Goal: Task Accomplishment & Management: Manage account settings

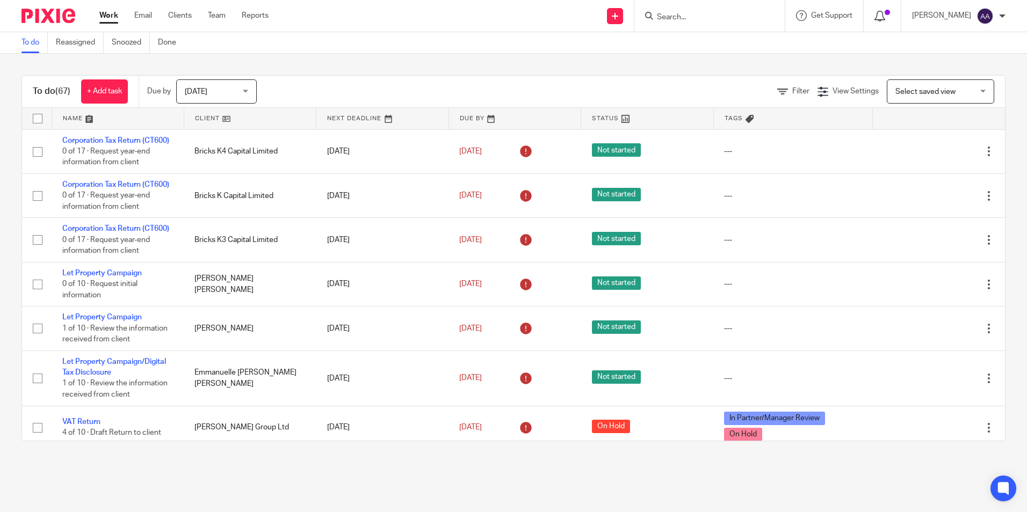
click at [890, 19] on div at bounding box center [882, 16] width 16 height 12
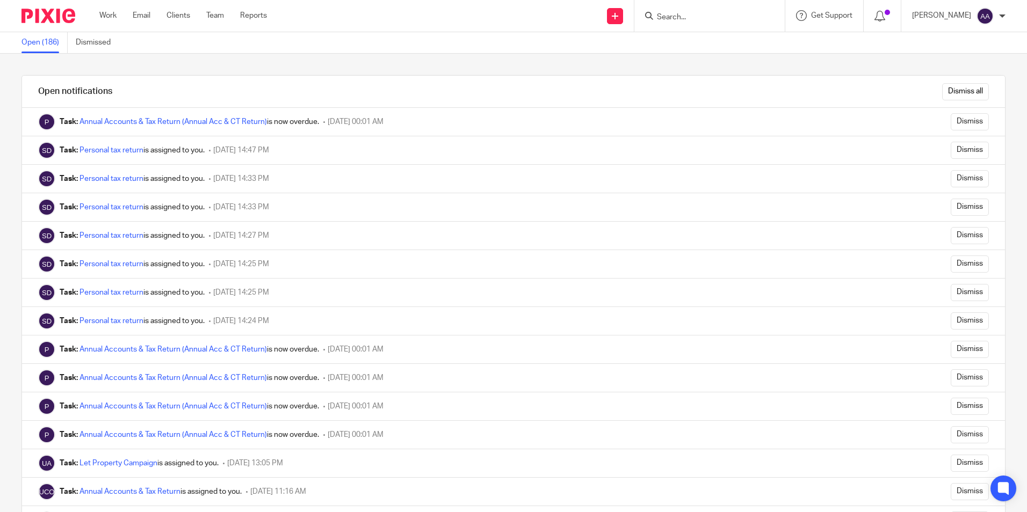
click at [77, 3] on div at bounding box center [44, 16] width 89 height 32
click at [74, 10] on img at bounding box center [48, 16] width 54 height 14
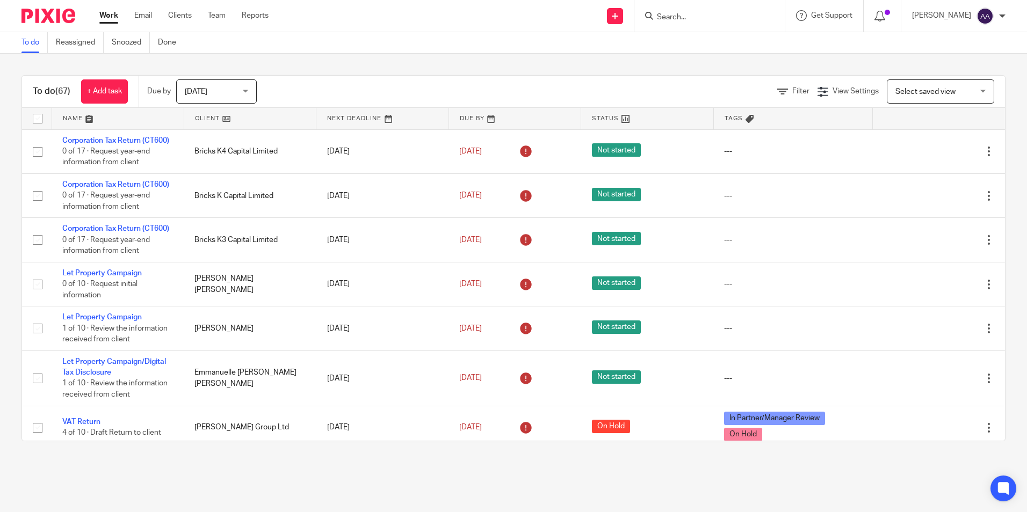
drag, startPoint x: 16, startPoint y: 13, endPoint x: 289, endPoint y: 32, distance: 274.5
click at [288, 32] on body "Work Email Clients Team Reports Work Email Clients Team Reports Settings Send n…" at bounding box center [513, 256] width 1027 height 512
click at [597, 61] on div "To do (67) + Add task Due by [DATE] [DATE] [DATE] [DATE] This week Next week Th…" at bounding box center [513, 258] width 1027 height 409
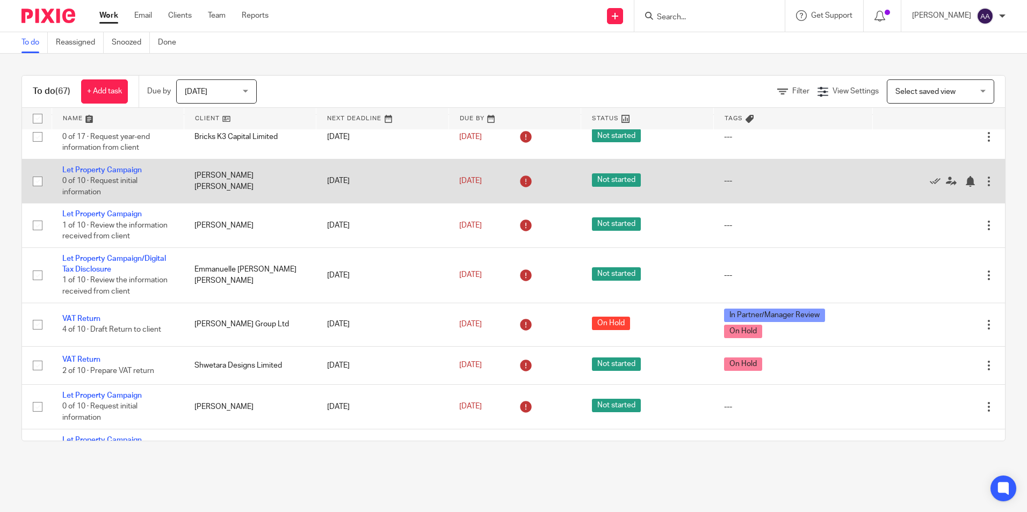
scroll to position [107, 0]
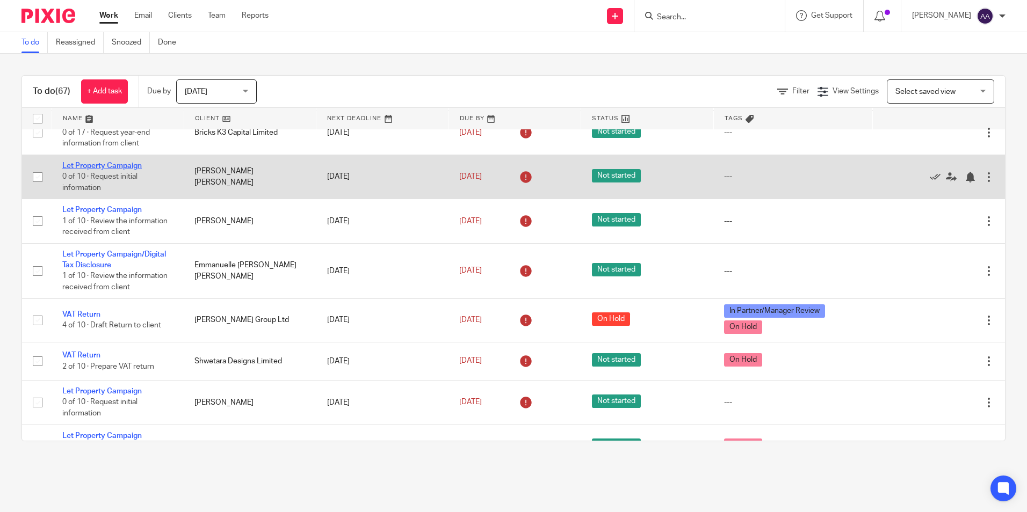
click at [137, 170] on link "Let Property Campaign" at bounding box center [101, 166] width 79 height 8
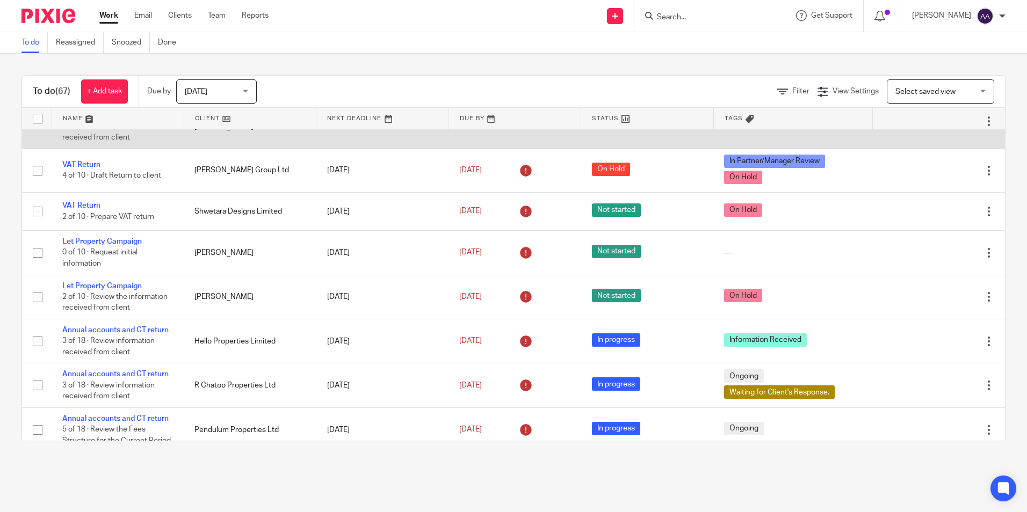
scroll to position [268, 0]
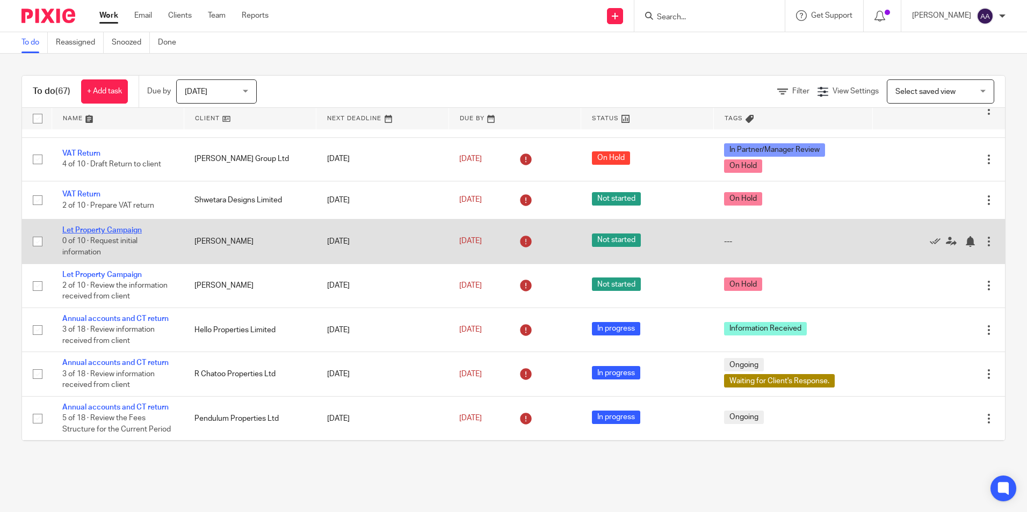
click at [140, 234] on link "Let Property Campaign" at bounding box center [101, 231] width 79 height 8
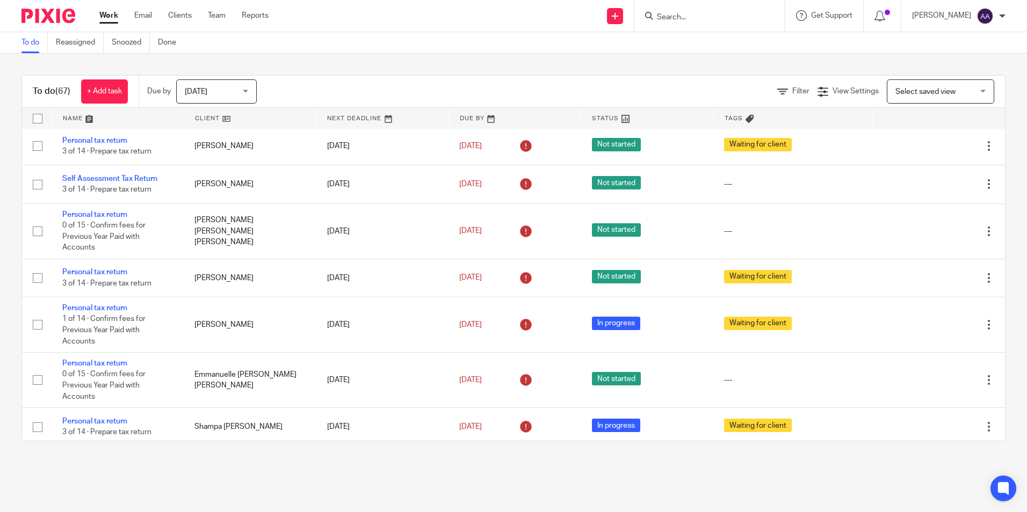
scroll to position [1826, 0]
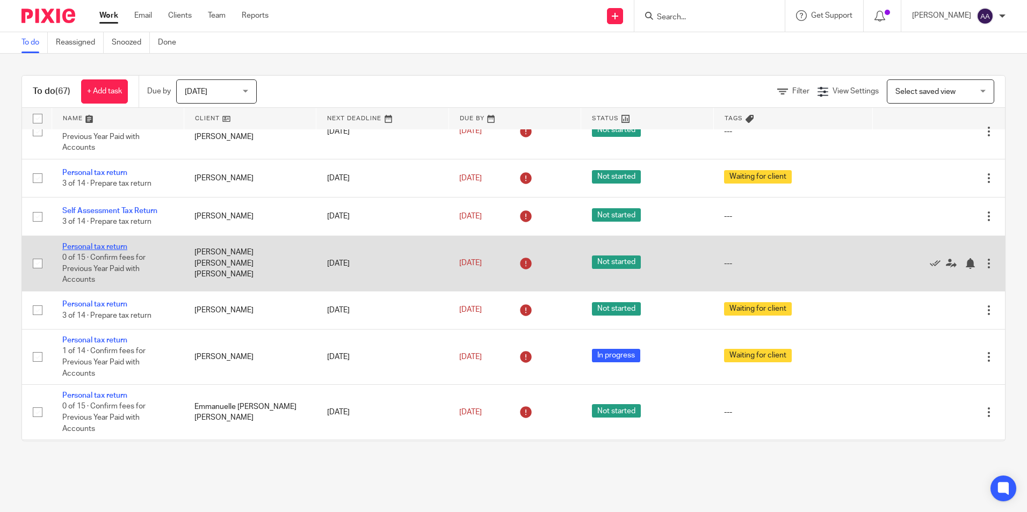
click at [127, 251] on link "Personal tax return" at bounding box center [94, 247] width 65 height 8
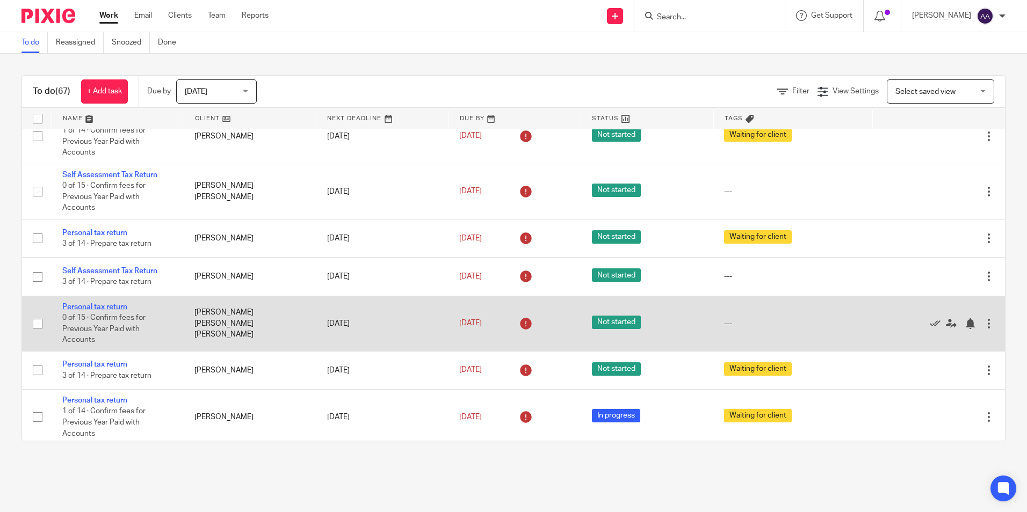
scroll to position [1665, 0]
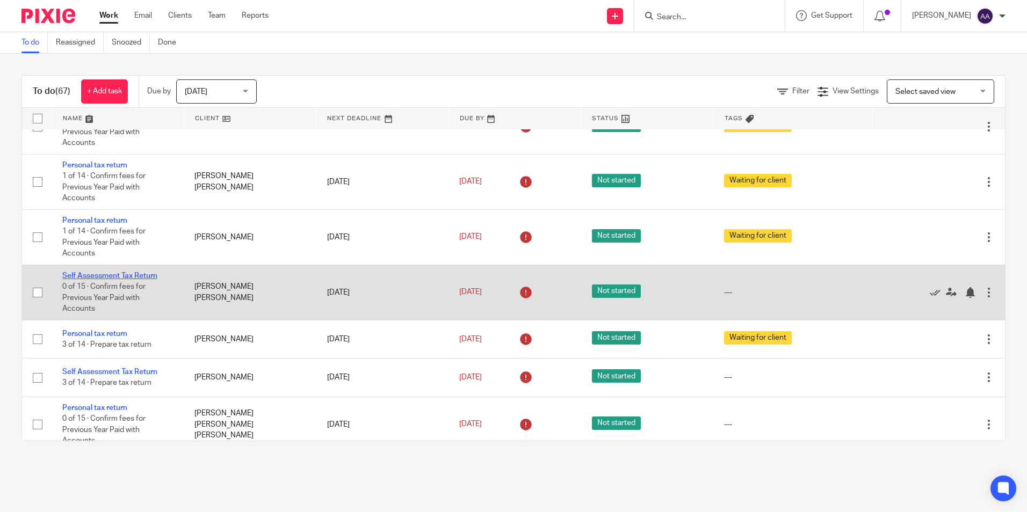
click at [119, 280] on link "Self Assessment Tax Return" at bounding box center [109, 276] width 95 height 8
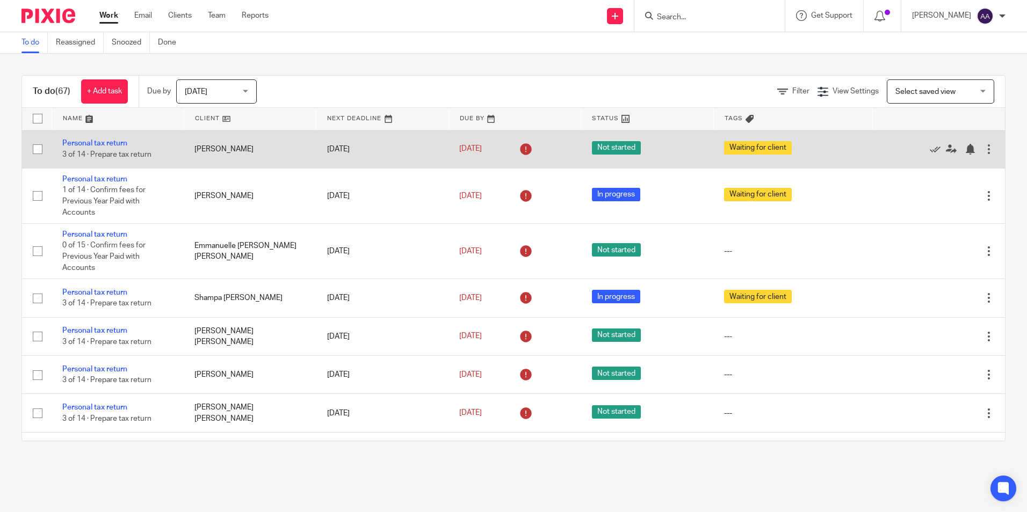
scroll to position [2040, 0]
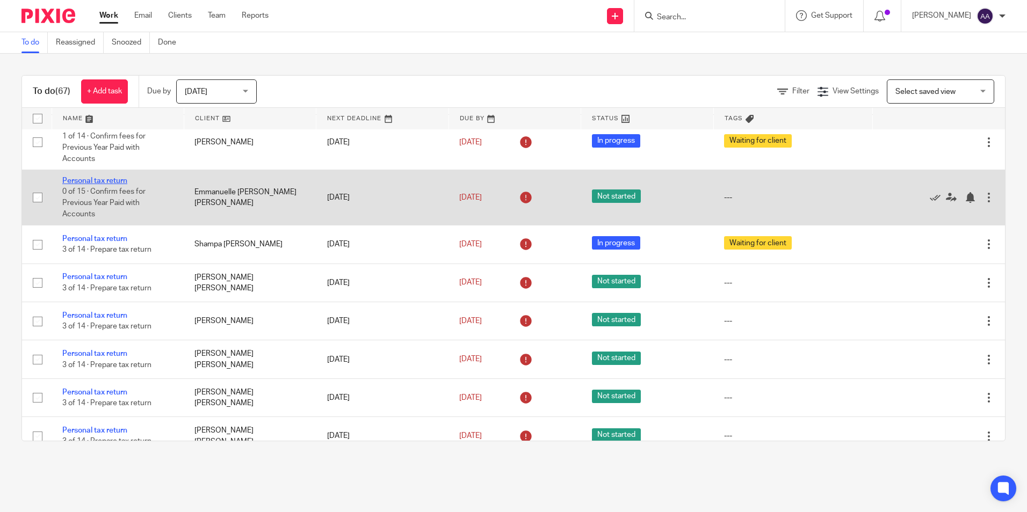
click at [110, 185] on link "Personal tax return" at bounding box center [94, 181] width 65 height 8
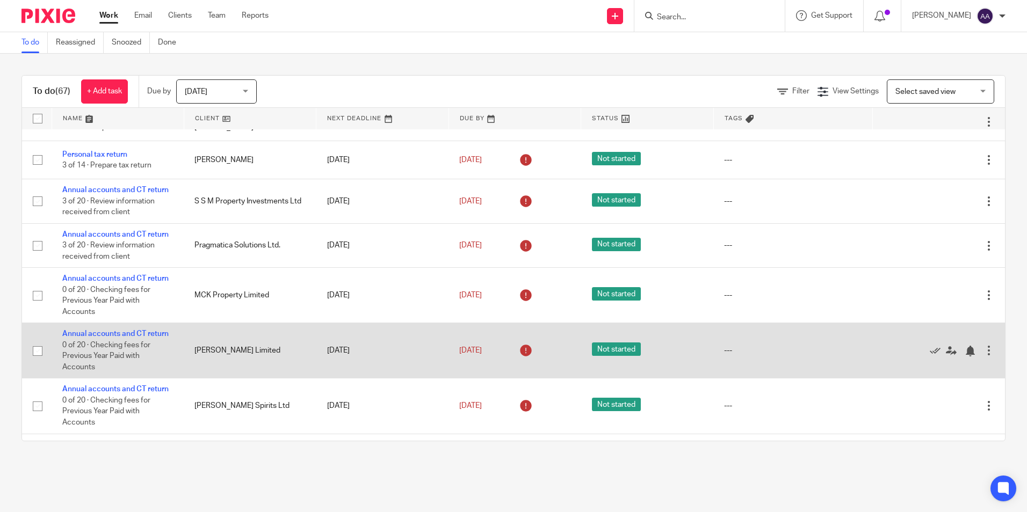
scroll to position [2524, 0]
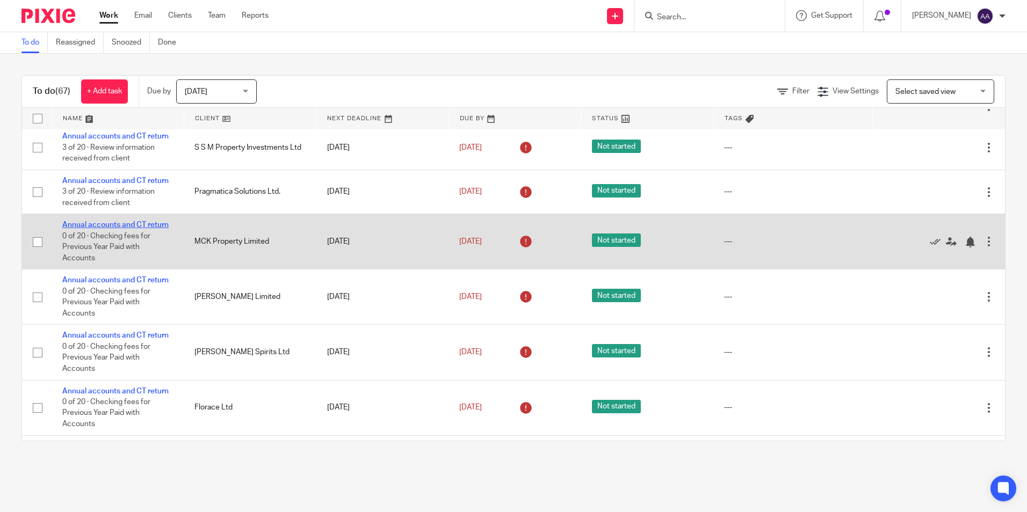
click at [142, 229] on link "Annual accounts and CT return" at bounding box center [115, 225] width 106 height 8
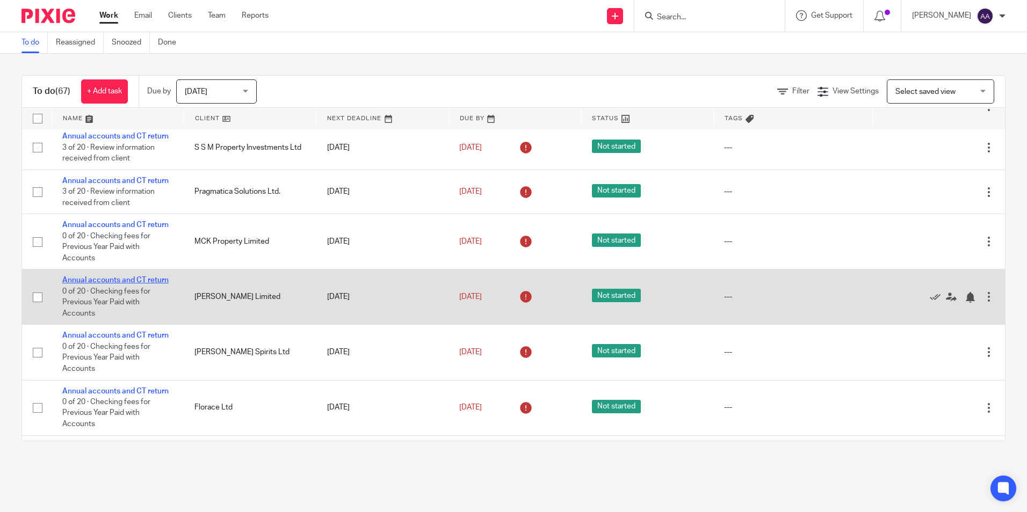
click at [134, 284] on link "Annual accounts and CT return" at bounding box center [115, 281] width 106 height 8
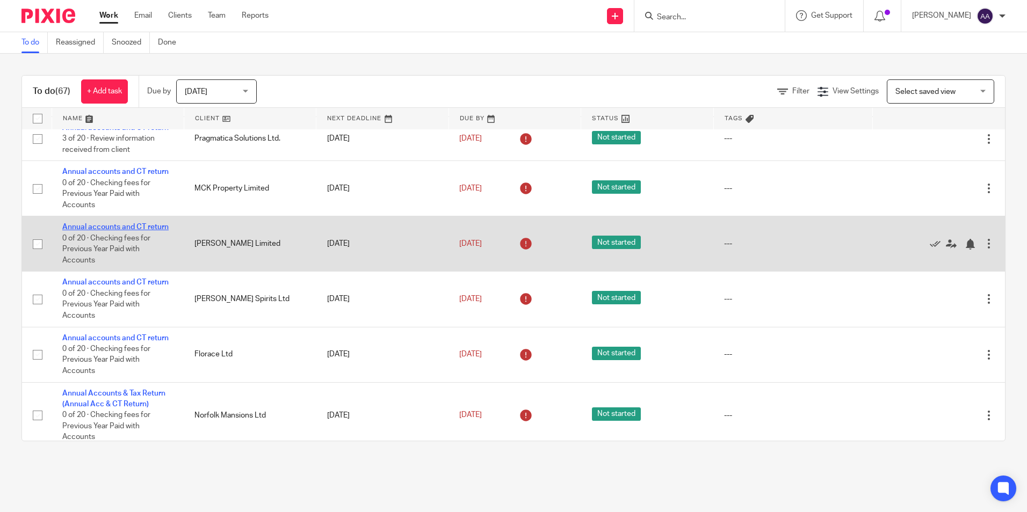
scroll to position [2577, 0]
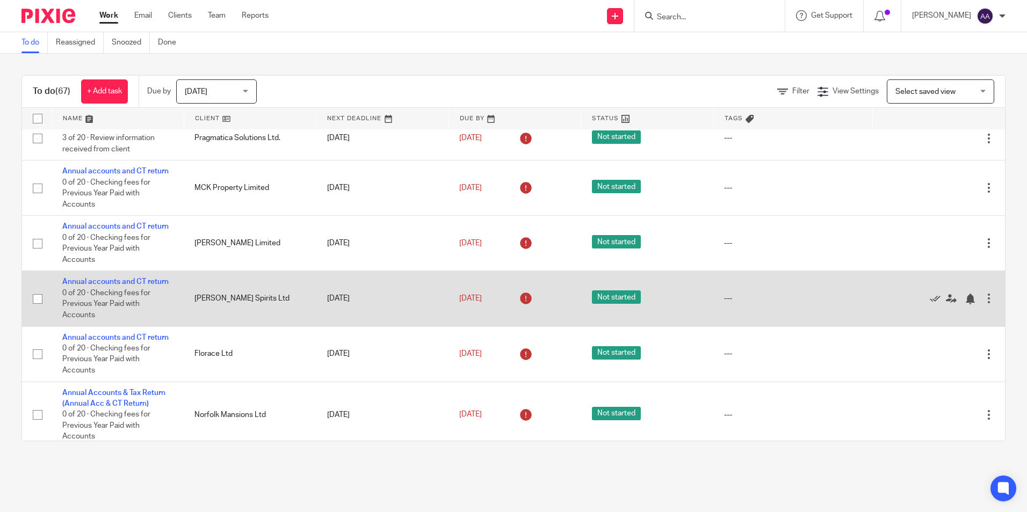
click at [134, 309] on td "Annual accounts and CT return 0 of 20 · Checking fees for Previous Year Paid wi…" at bounding box center [118, 298] width 132 height 55
click at [135, 310] on td "Annual accounts and CT return 0 of 20 · Checking fees for Previous Year Paid wi…" at bounding box center [118, 298] width 132 height 55
click at [136, 286] on link "Annual accounts and CT return" at bounding box center [115, 282] width 106 height 8
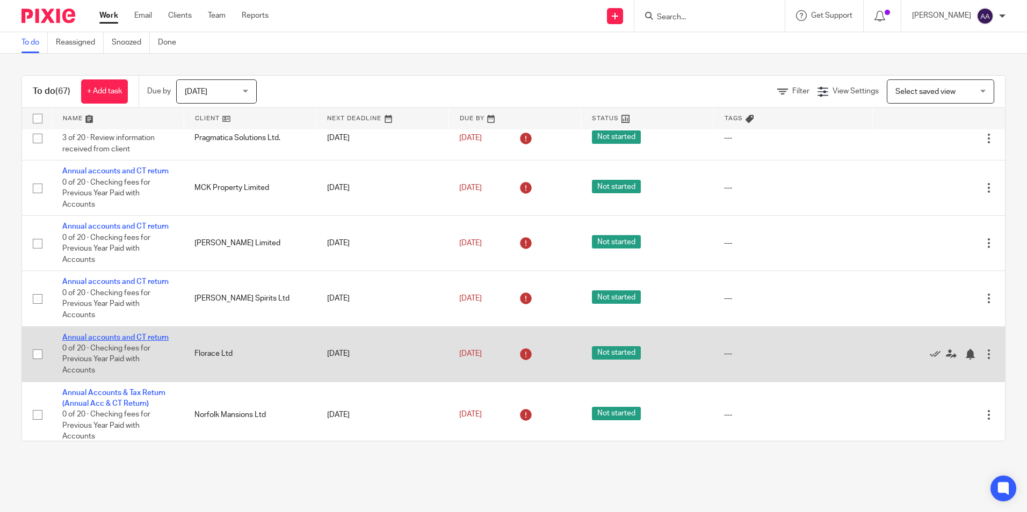
click at [134, 342] on link "Annual accounts and CT return" at bounding box center [115, 338] width 106 height 8
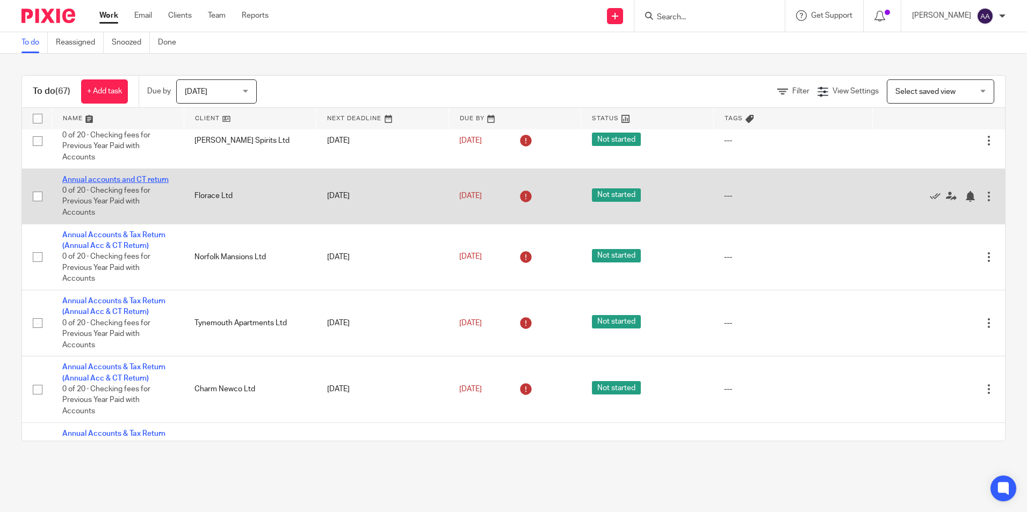
scroll to position [2739, 0]
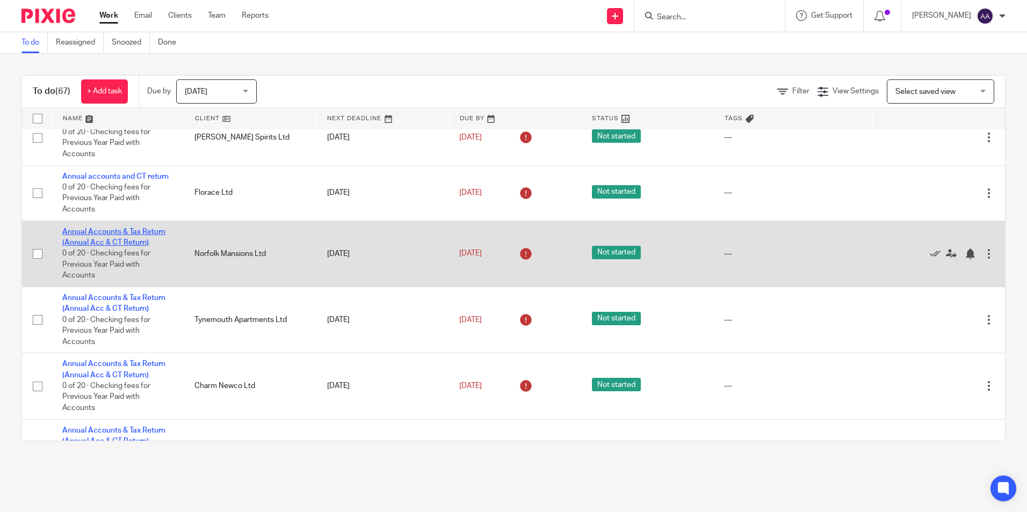
click at [143, 246] on link "Annual Accounts & Tax Return (Annual Acc & CT Return)" at bounding box center [113, 237] width 103 height 18
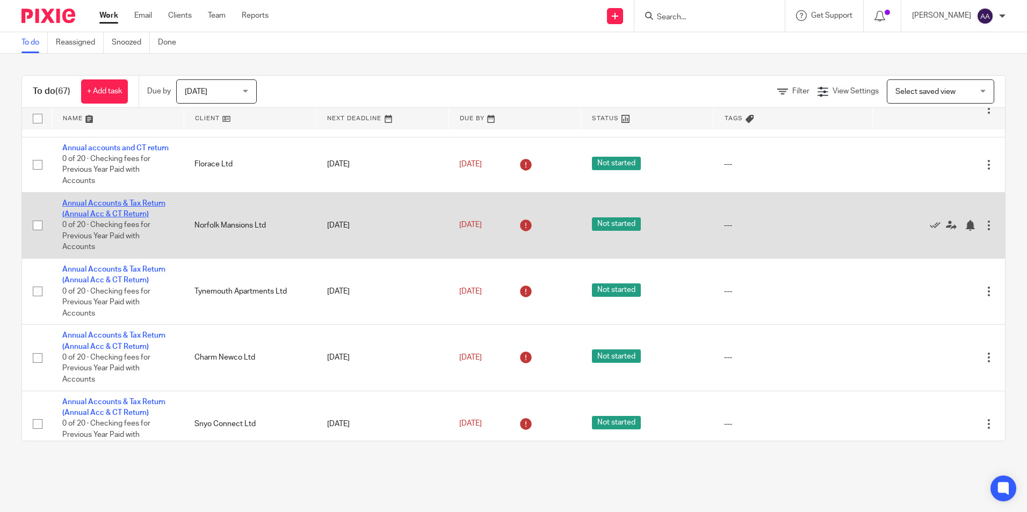
scroll to position [2792, 0]
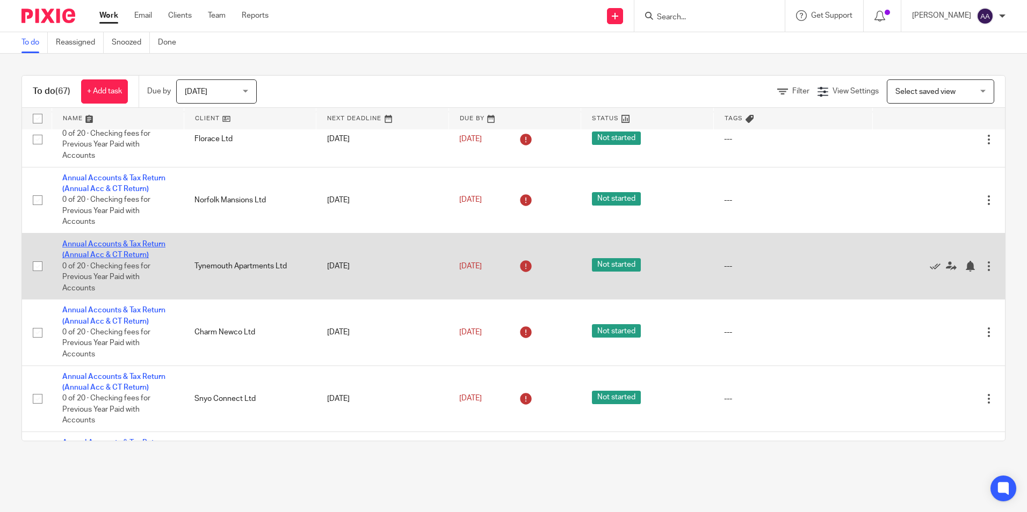
click at [139, 259] on link "Annual Accounts & Tax Return (Annual Acc & CT Return)" at bounding box center [113, 250] width 103 height 18
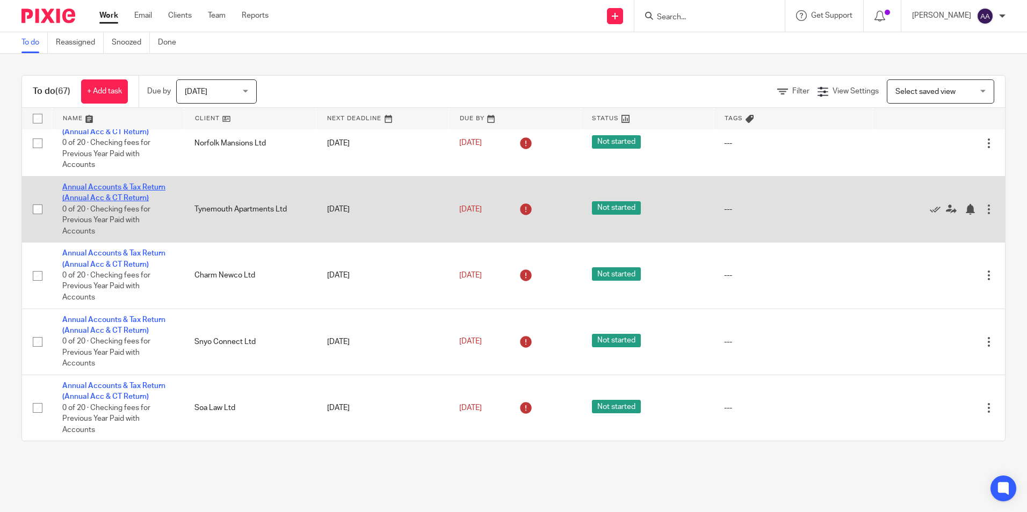
scroll to position [2882, 0]
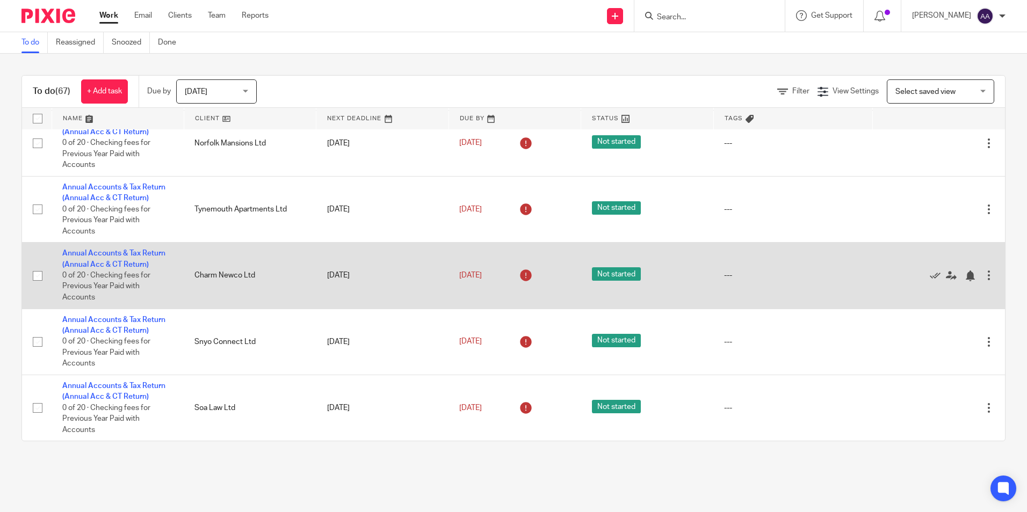
click at [139, 259] on td "Annual Accounts & Tax Return (Annual Acc & CT Return) 0 of 20 · Checking fees f…" at bounding box center [118, 276] width 132 height 66
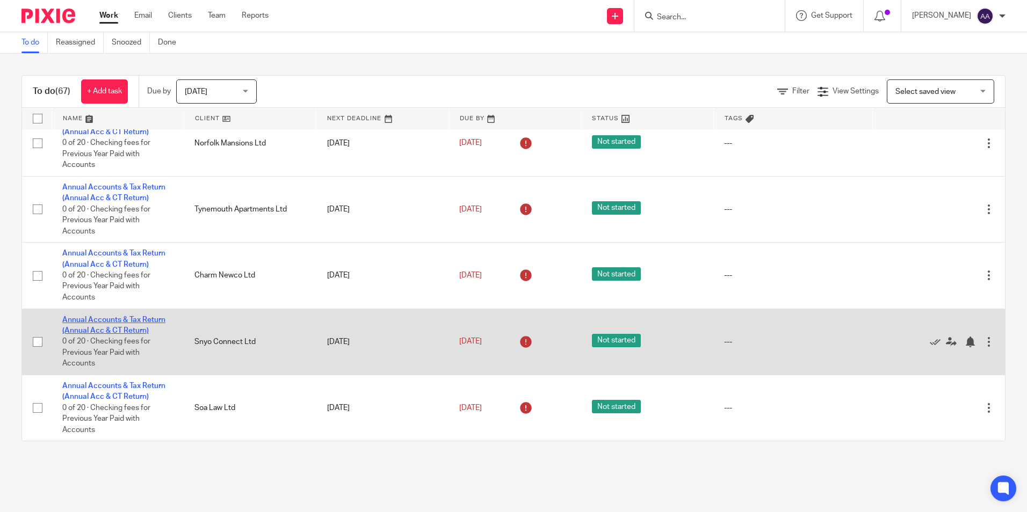
click at [134, 322] on link "Annual Accounts & Tax Return (Annual Acc & CT Return)" at bounding box center [113, 325] width 103 height 18
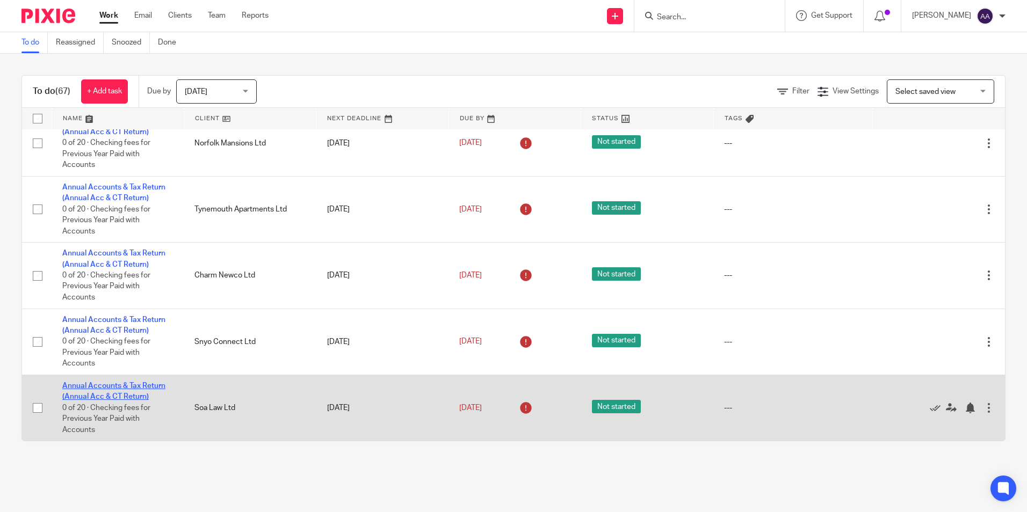
click at [121, 386] on link "Annual Accounts & Tax Return (Annual Acc & CT Return)" at bounding box center [113, 391] width 103 height 18
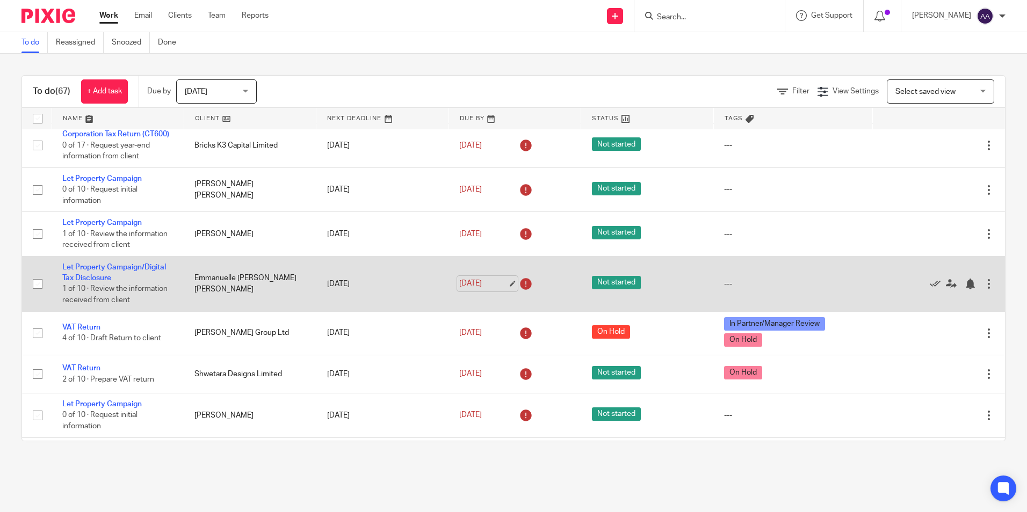
scroll to position [0, 0]
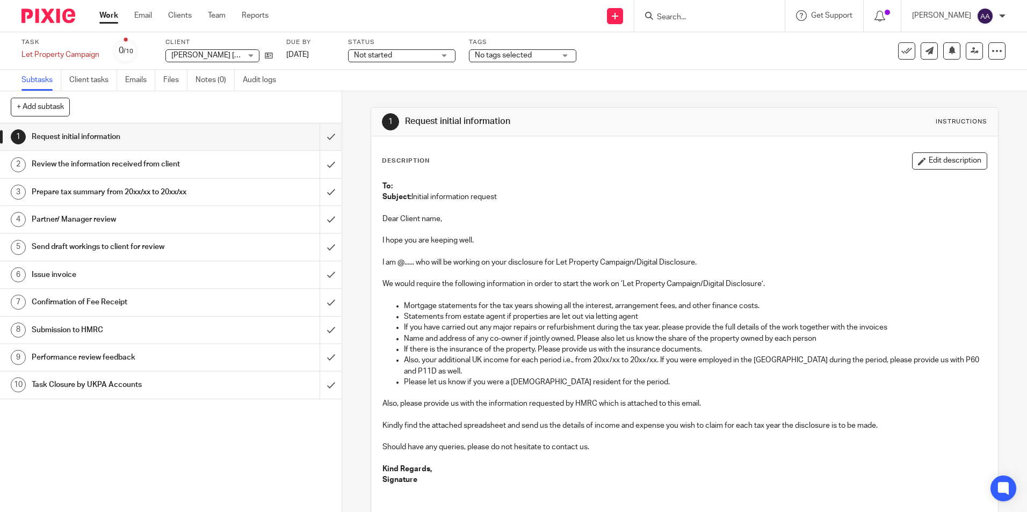
click at [994, 197] on div "1 Request initial information Instructions Description Edit description To: Sub…" at bounding box center [684, 301] width 685 height 421
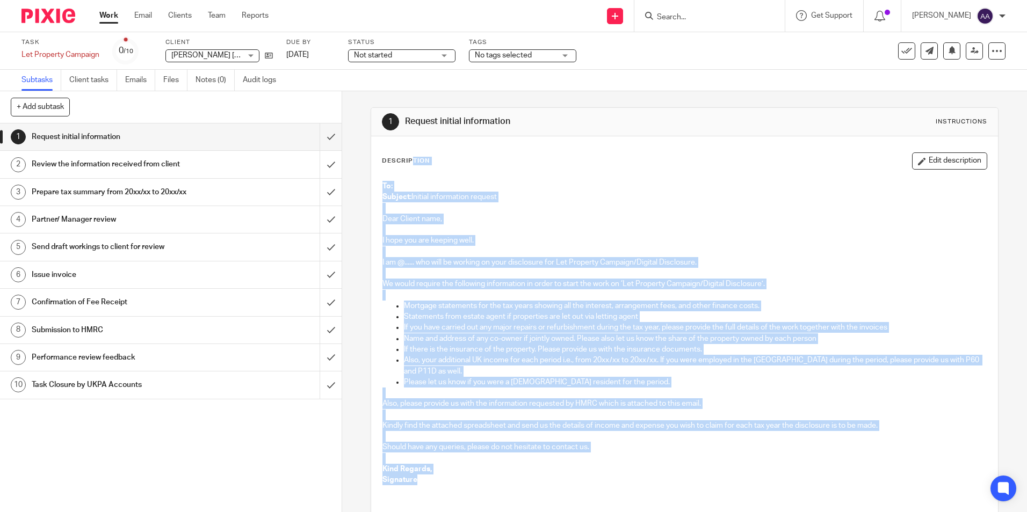
drag, startPoint x: 381, startPoint y: 160, endPoint x: 564, endPoint y: 484, distance: 372.4
click at [564, 485] on div "Description Edit description To: Subject: Initial information request Dear Clie…" at bounding box center [684, 323] width 605 height 342
drag, startPoint x: 564, startPoint y: 484, endPoint x: 558, endPoint y: 362, distance: 122.1
click at [558, 363] on p "Also, your additional UK income for each period i.e., from 20xx/xx to 20xx/xx. …" at bounding box center [695, 366] width 582 height 22
click at [560, 124] on h1 "Request initial information" at bounding box center [556, 121] width 302 height 11
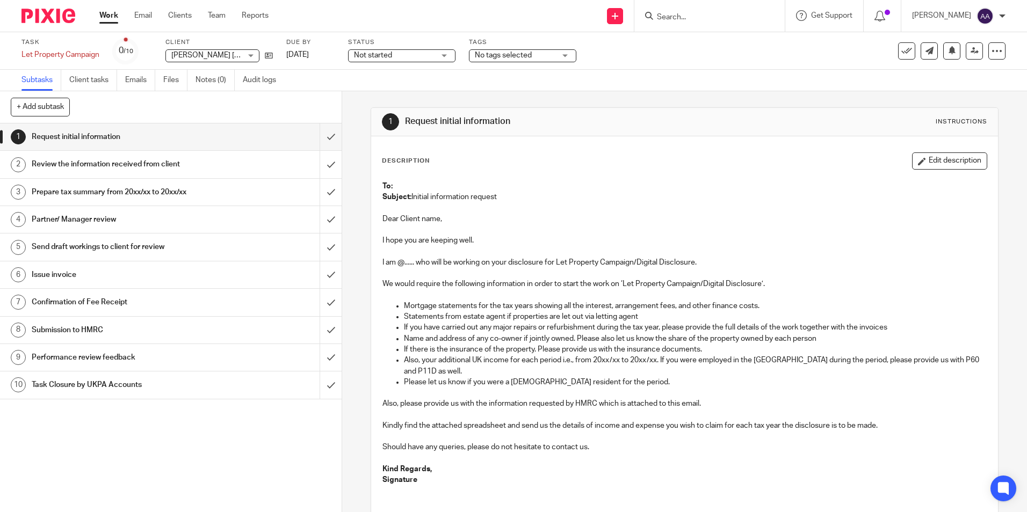
click at [788, 333] on p "Name and address of any co-owner if jointly owned. Please also let us know the …" at bounding box center [695, 338] width 582 height 11
